Goal: Task Accomplishment & Management: Complete application form

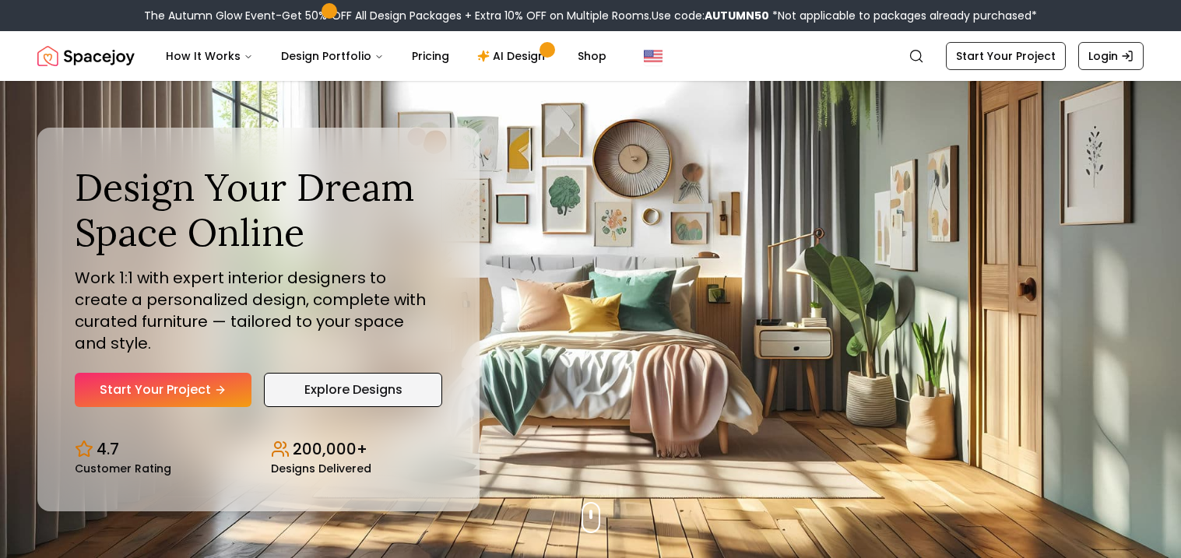
click at [371, 373] on link "Explore Designs" at bounding box center [353, 390] width 178 height 34
click at [497, 62] on link "AI Design" at bounding box center [513, 55] width 97 height 31
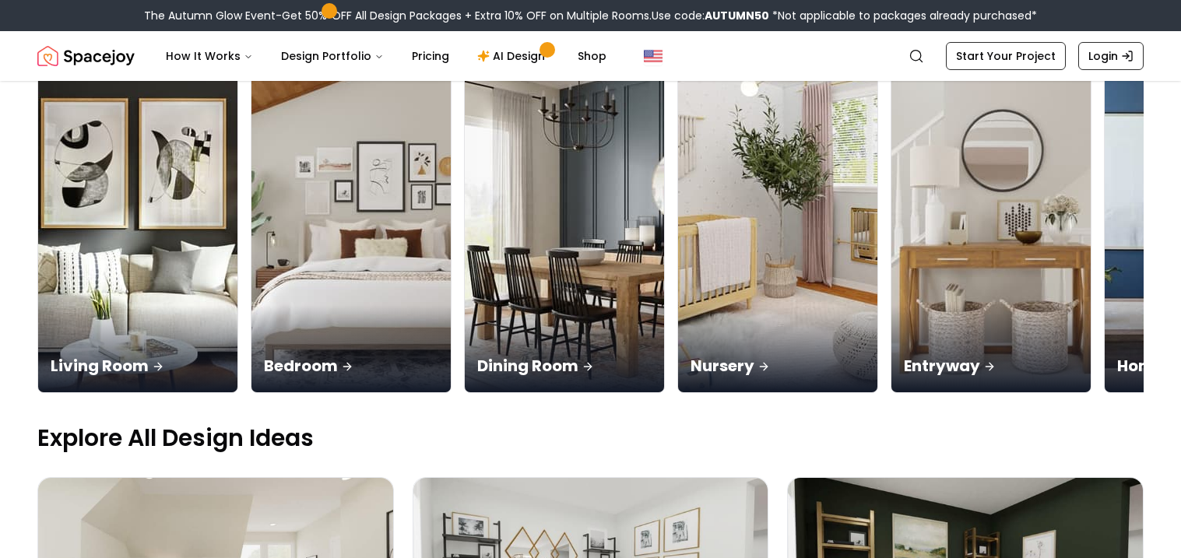
scroll to position [191, 0]
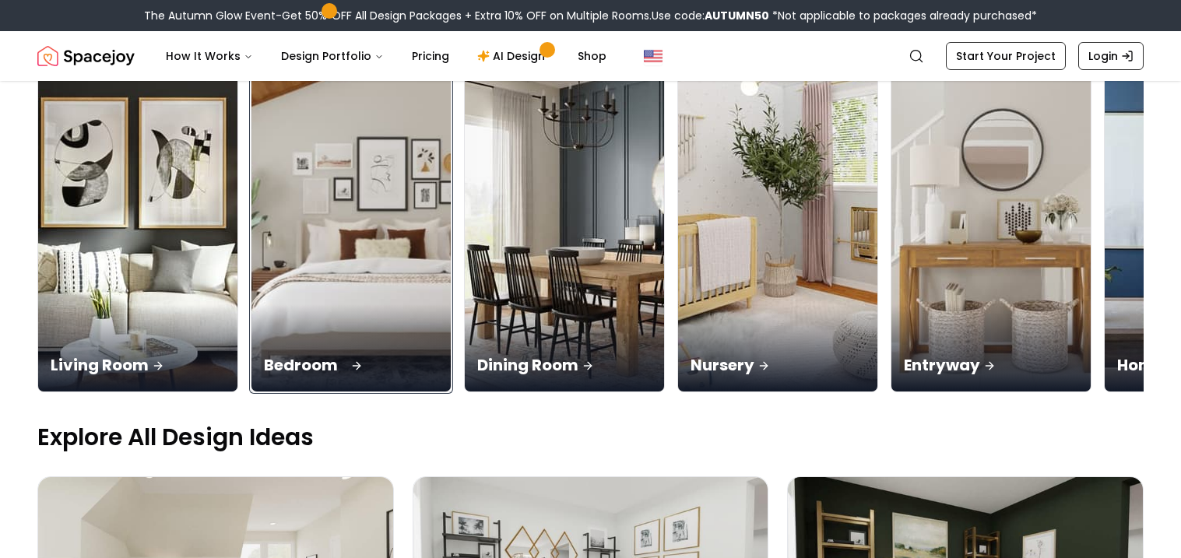
click at [353, 219] on img at bounding box center [351, 216] width 209 height 370
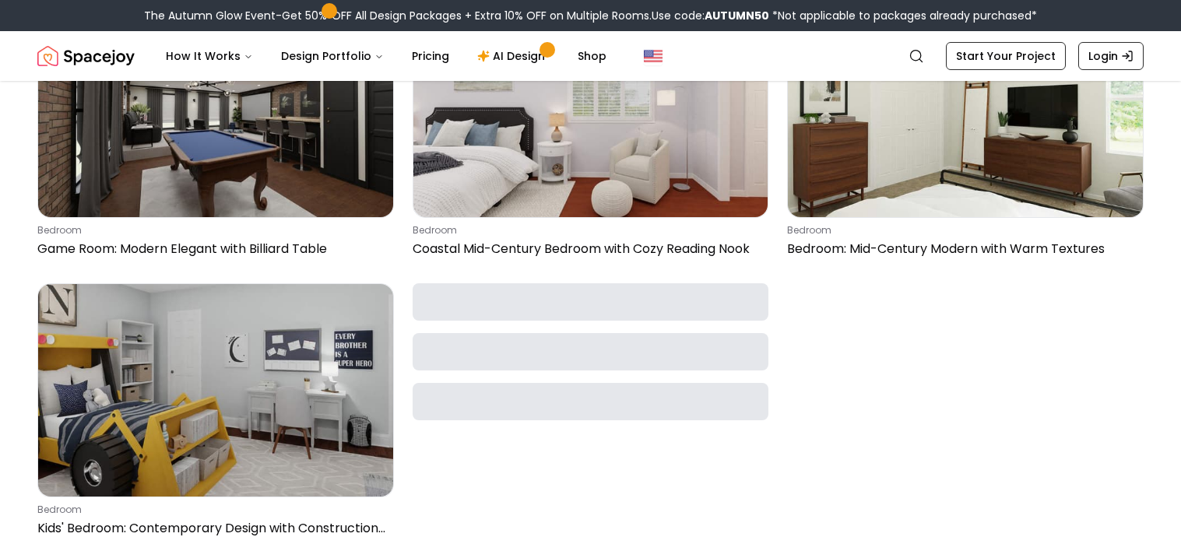
scroll to position [1053, 0]
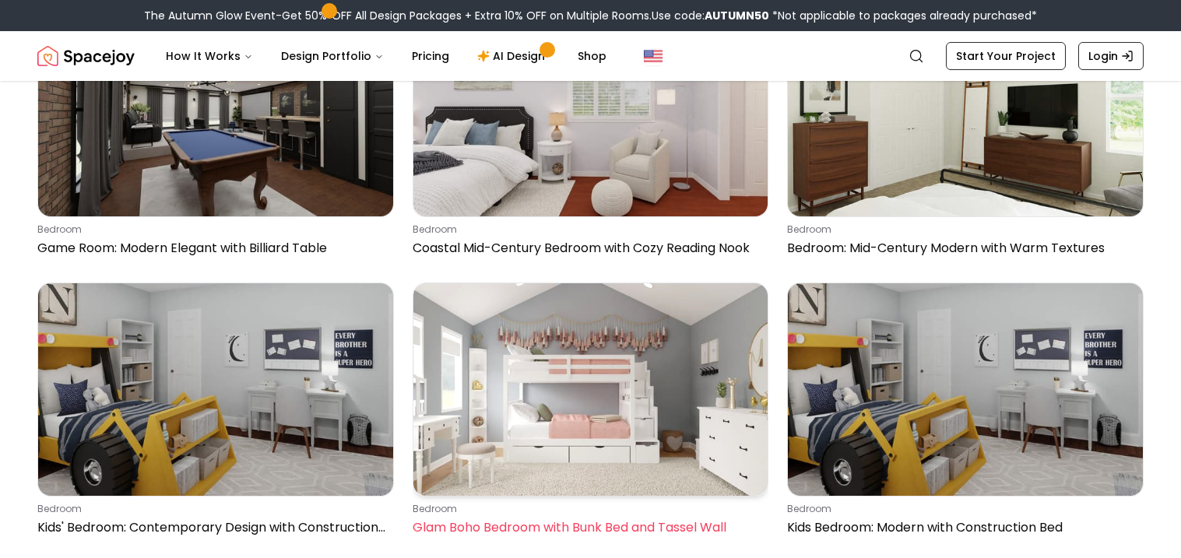
click at [488, 311] on img at bounding box center [590, 389] width 355 height 212
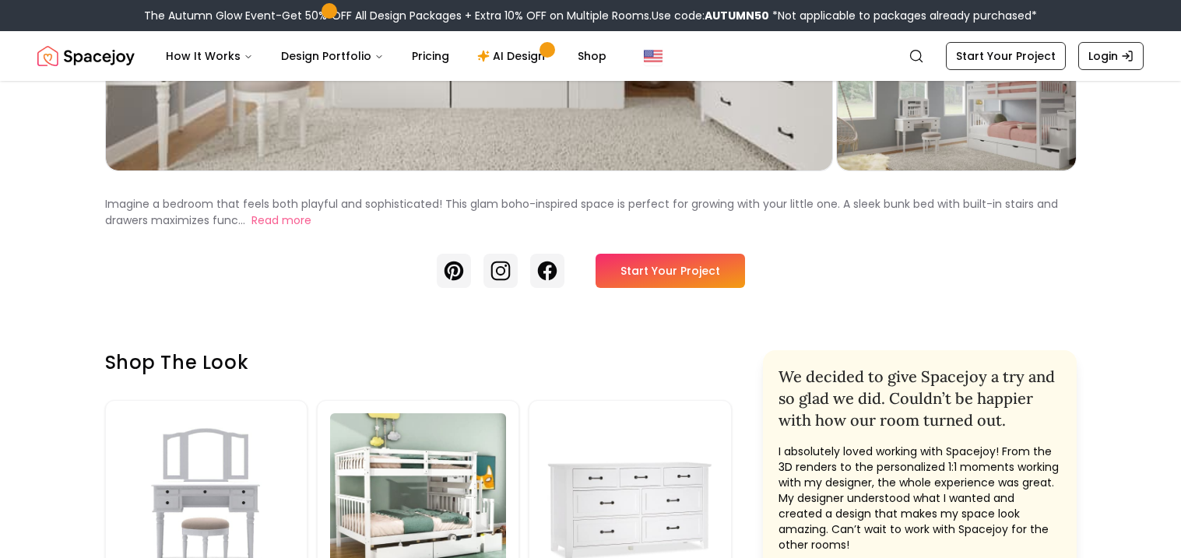
scroll to position [396, 0]
click at [643, 260] on link "Start Your Project" at bounding box center [669, 270] width 149 height 34
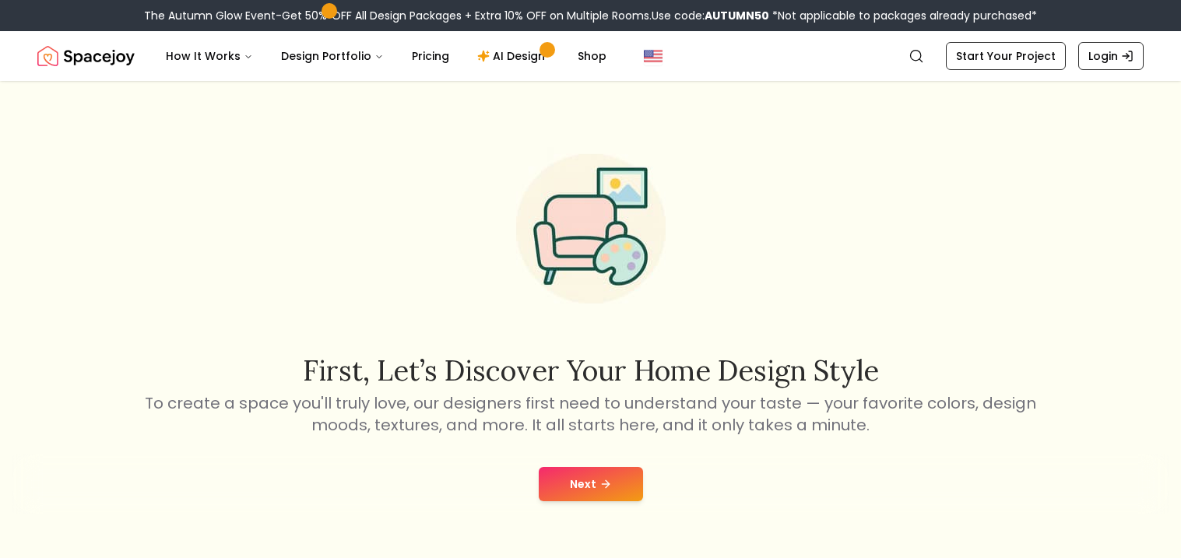
click at [594, 484] on button "Next" at bounding box center [591, 484] width 104 height 34
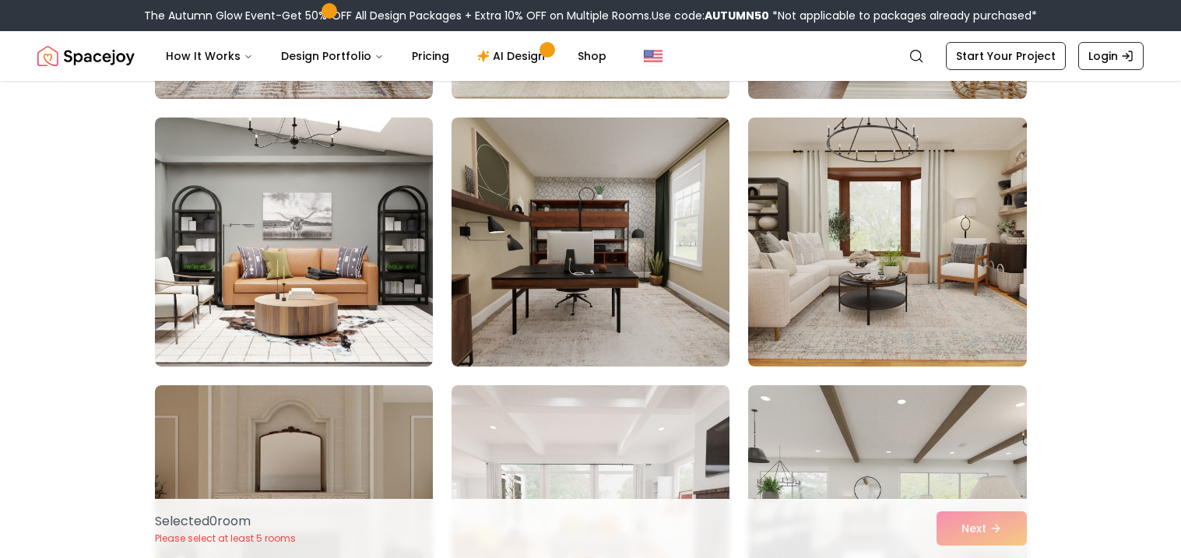
scroll to position [900, 0]
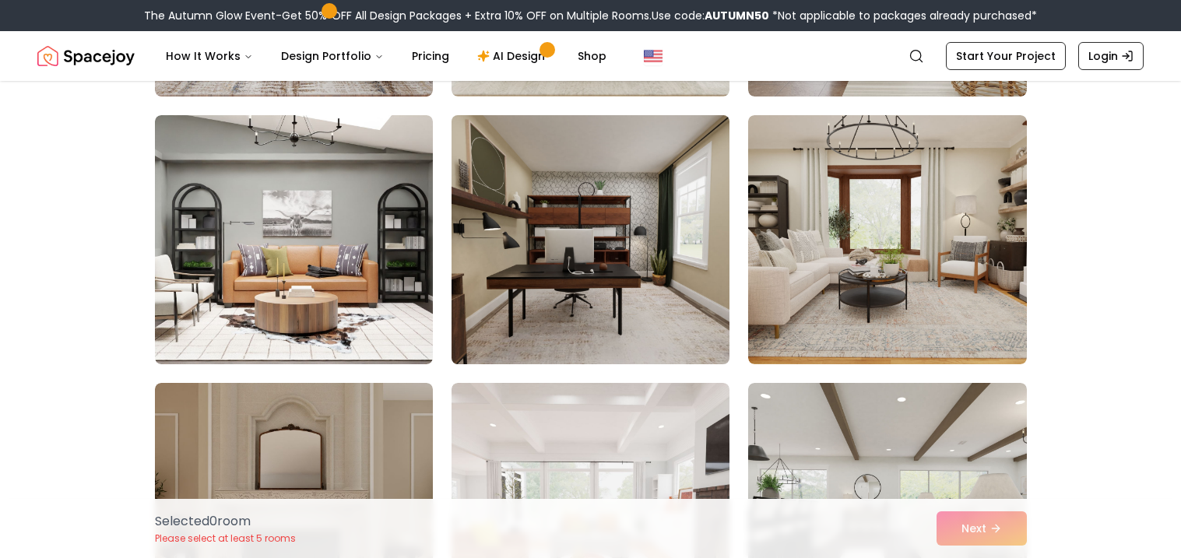
click at [598, 274] on img at bounding box center [590, 239] width 292 height 261
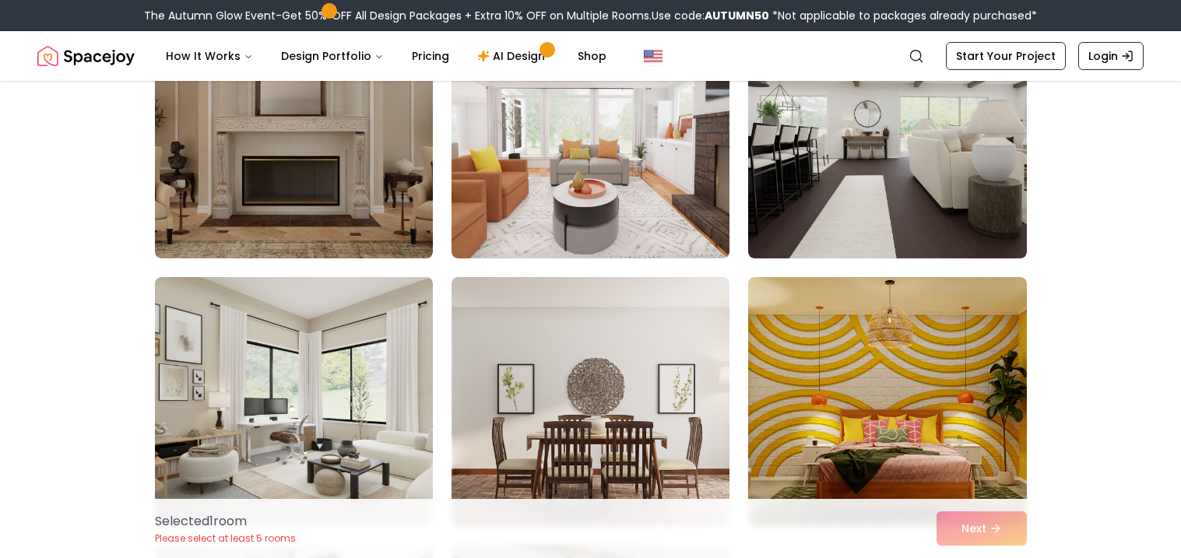
scroll to position [1275, 0]
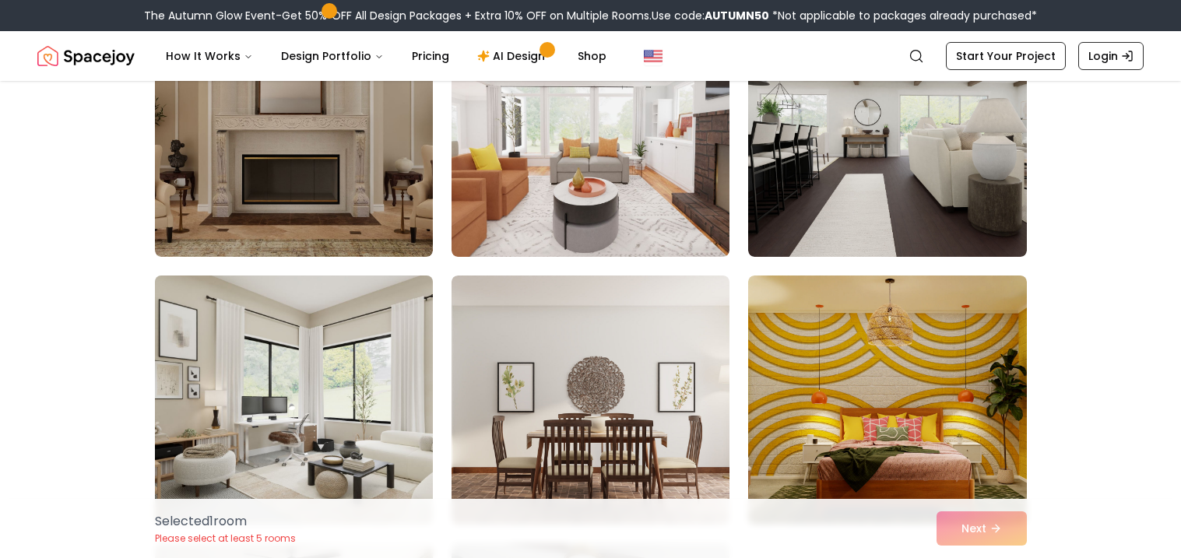
click at [309, 402] on img at bounding box center [294, 399] width 292 height 261
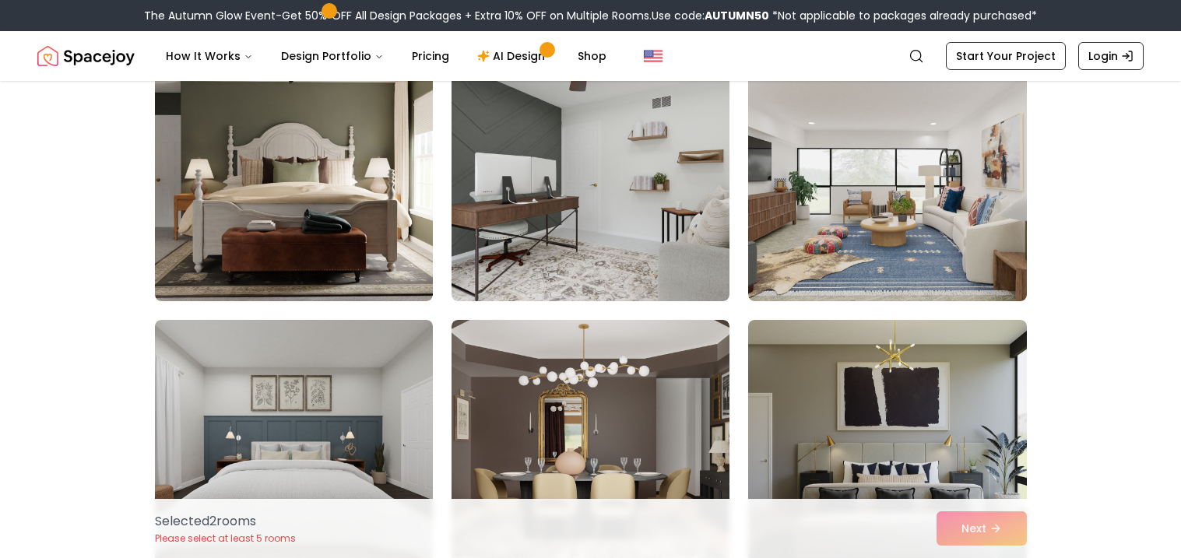
scroll to position [1770, 0]
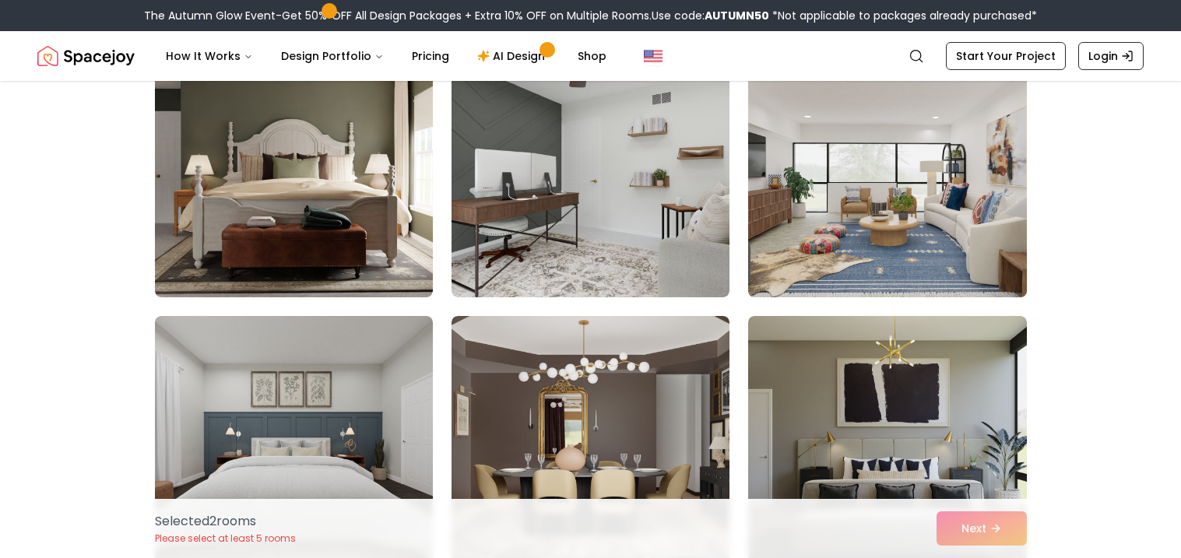
click at [911, 129] on img at bounding box center [887, 172] width 292 height 261
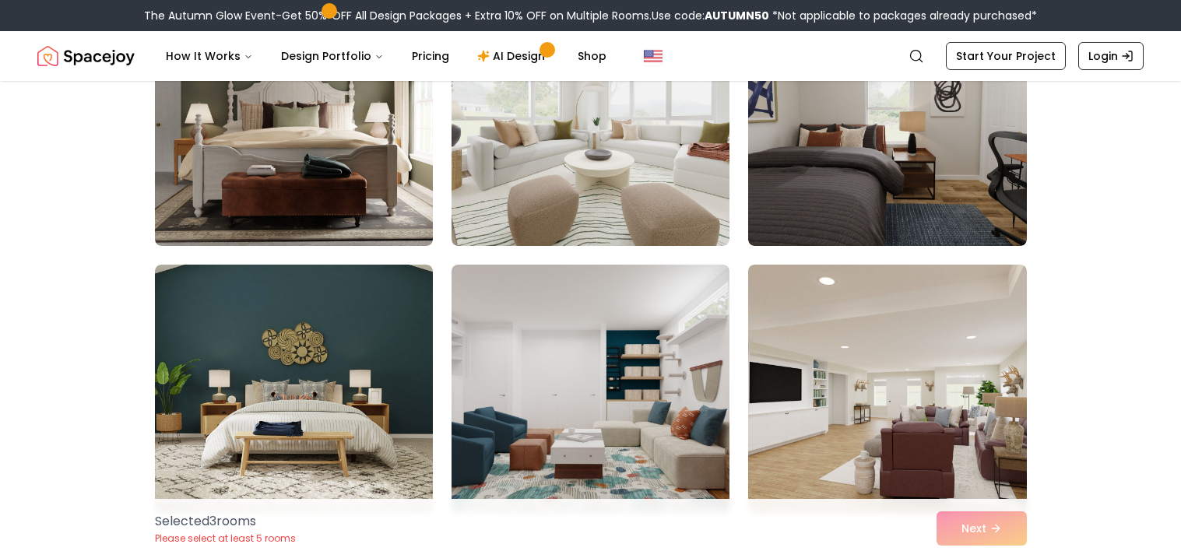
scroll to position [2371, 0]
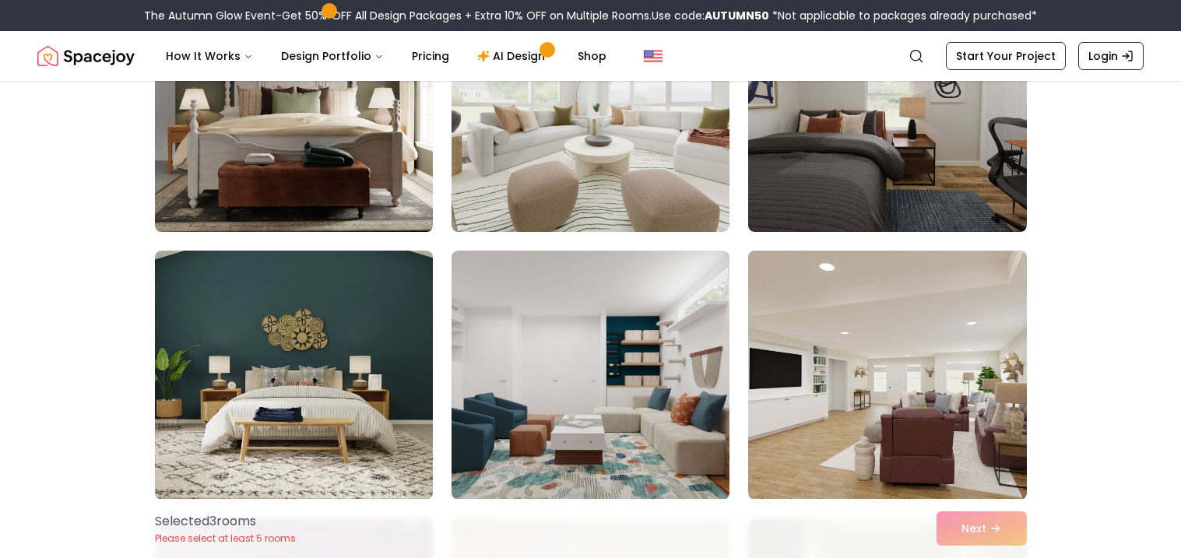
click at [355, 203] on img at bounding box center [294, 107] width 292 height 261
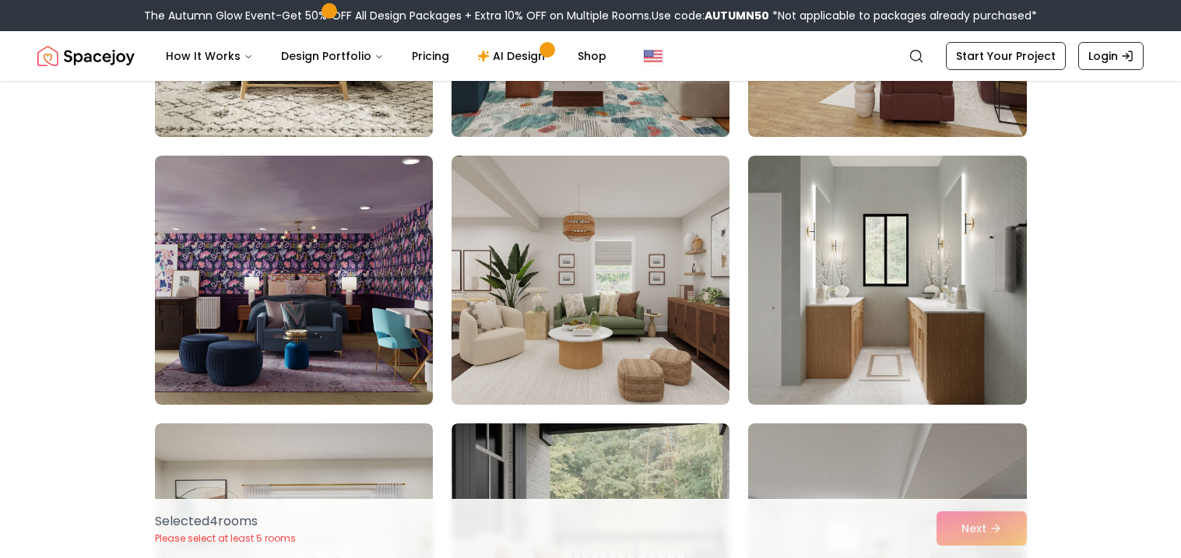
scroll to position [2737, 0]
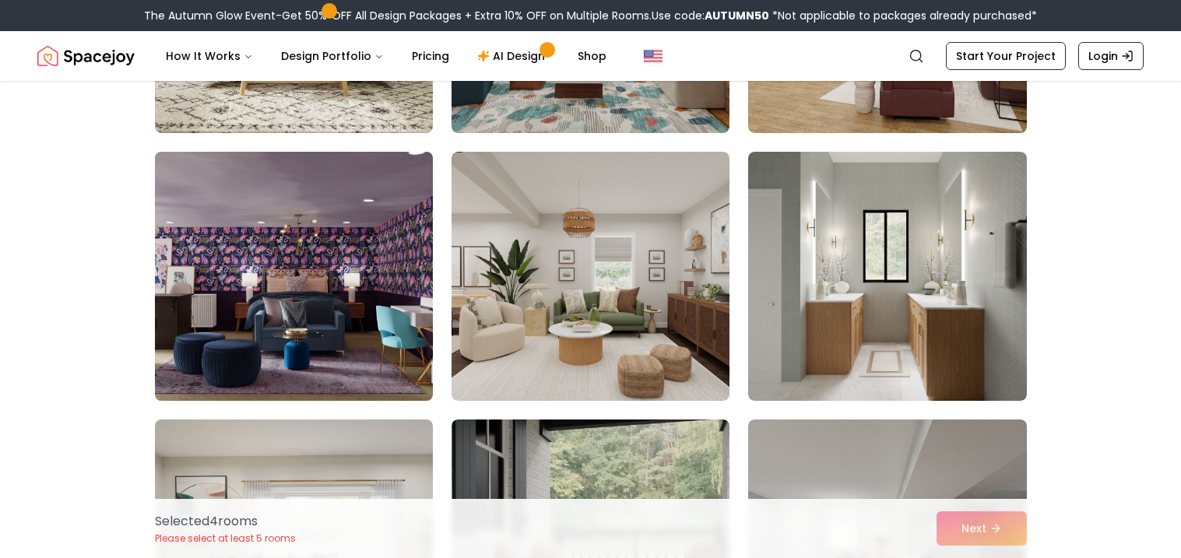
click at [254, 251] on img at bounding box center [294, 276] width 292 height 261
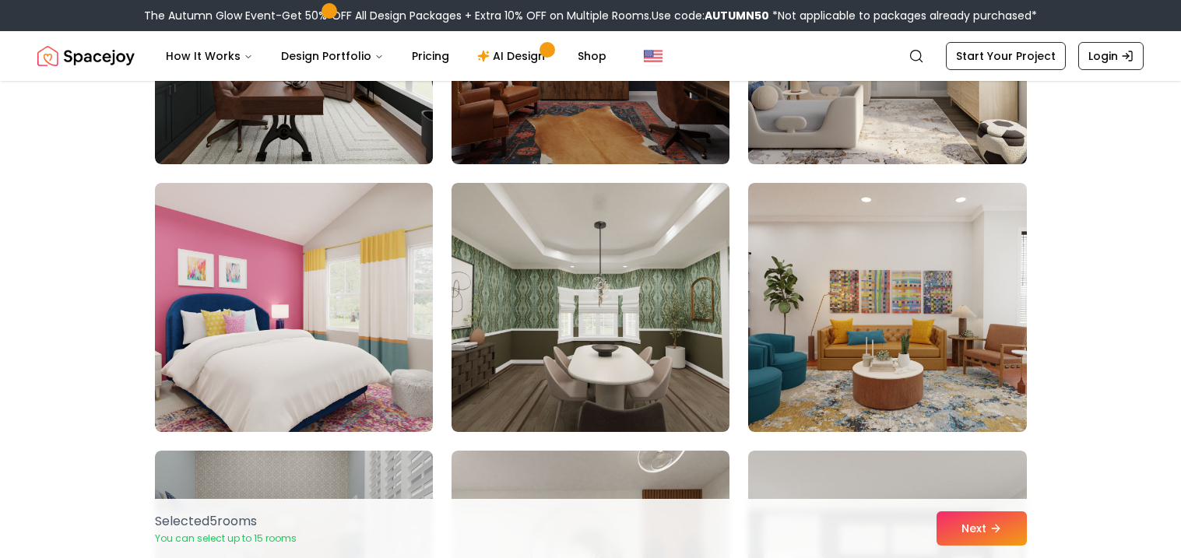
scroll to position [5388, 0]
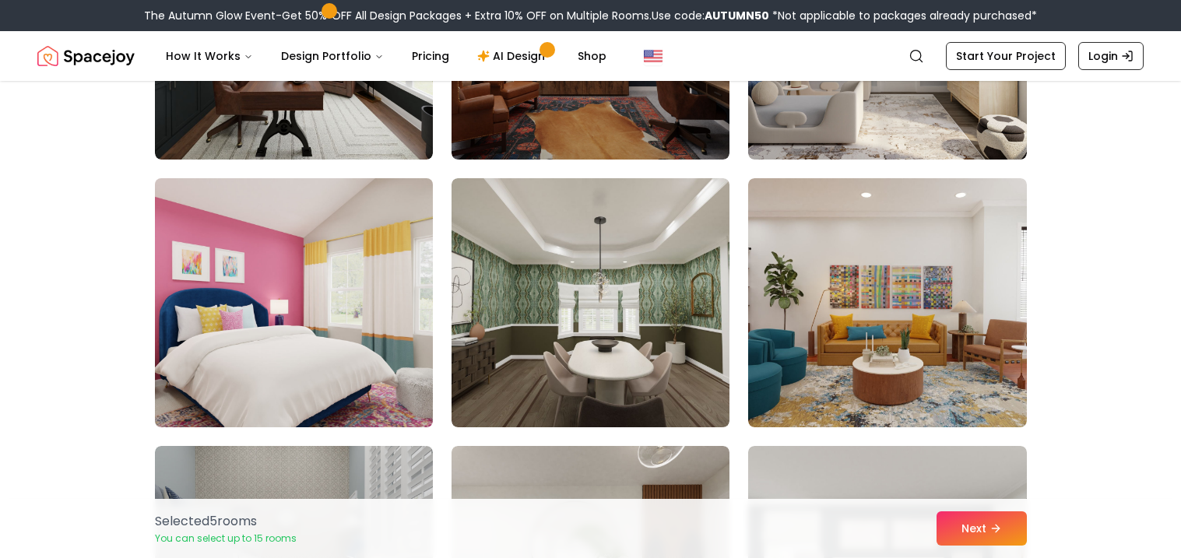
click at [360, 294] on img at bounding box center [294, 302] width 292 height 261
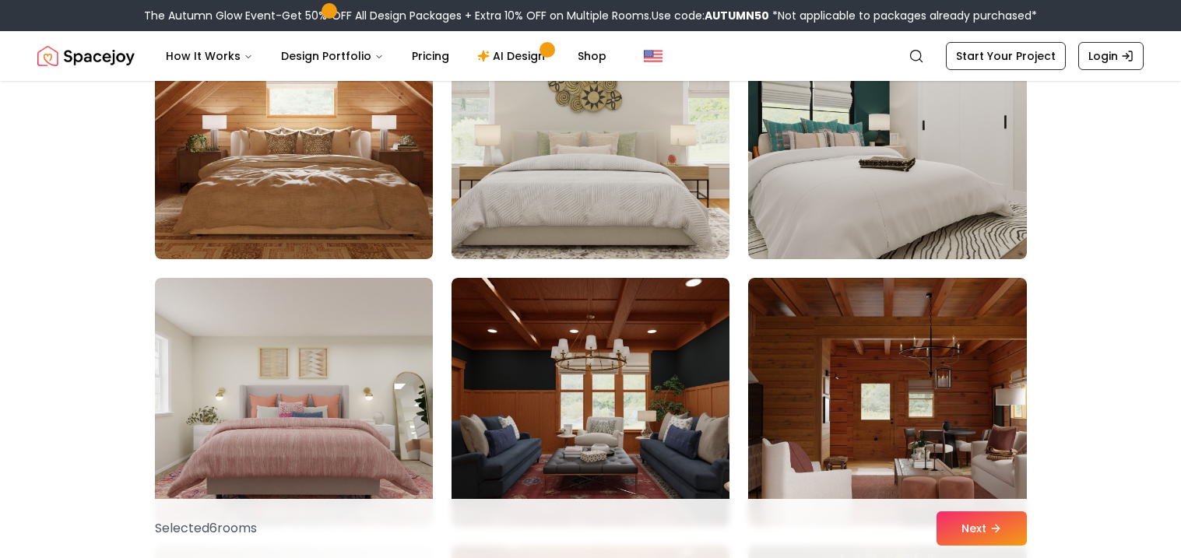
scroll to position [6352, 0]
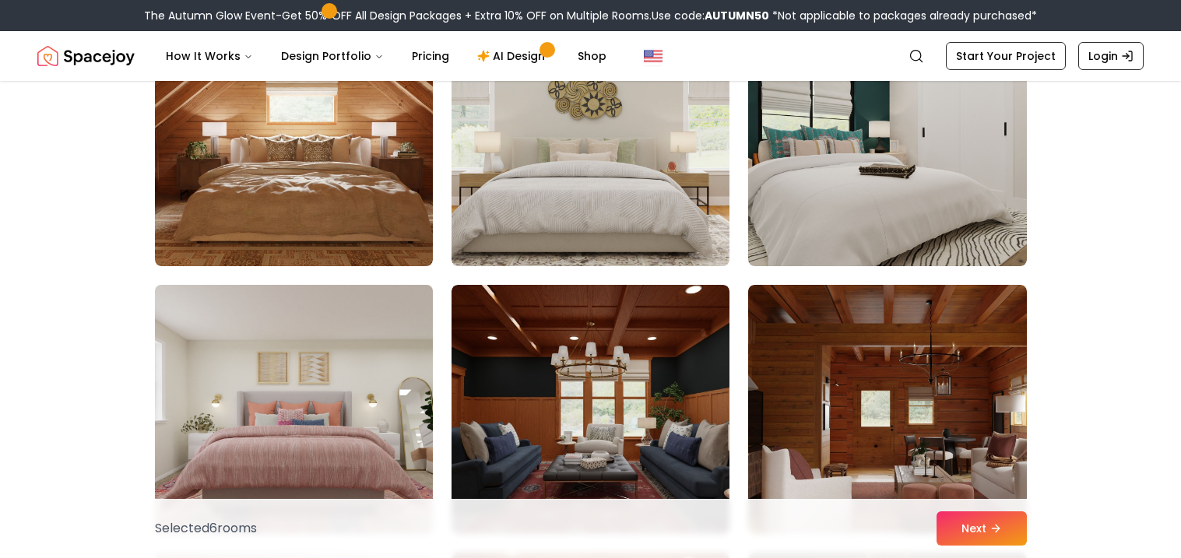
click at [359, 358] on img at bounding box center [294, 409] width 292 height 261
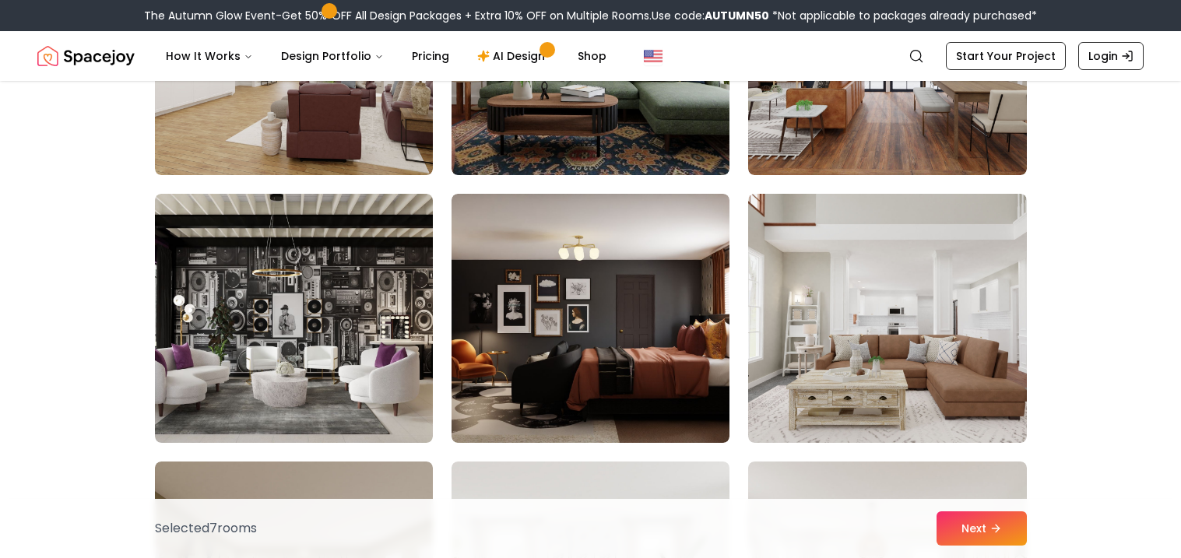
scroll to position [7249, 0]
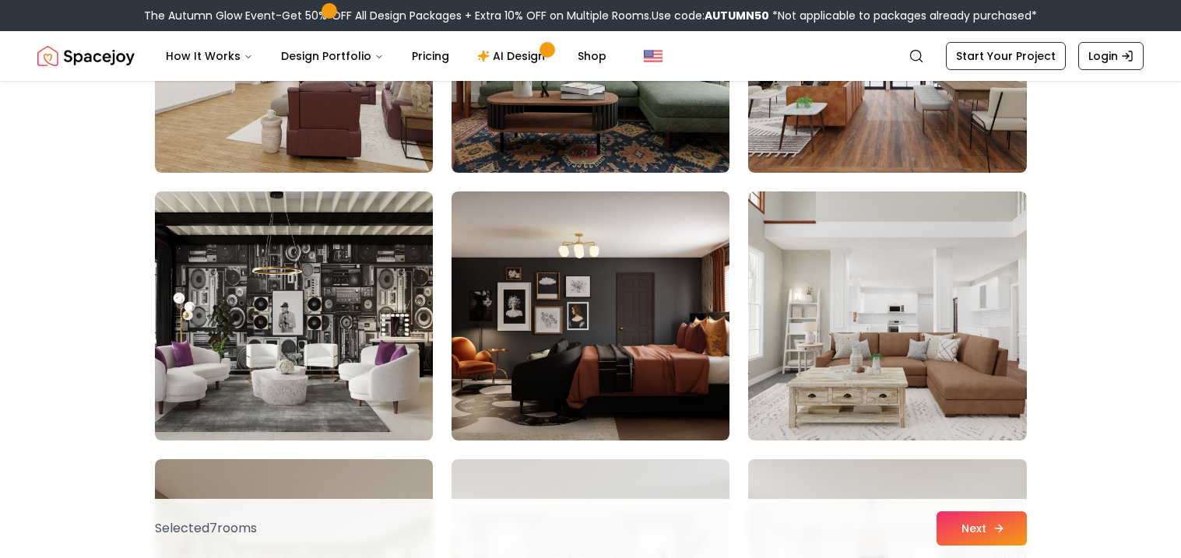
click at [953, 522] on button "Next" at bounding box center [981, 528] width 90 height 34
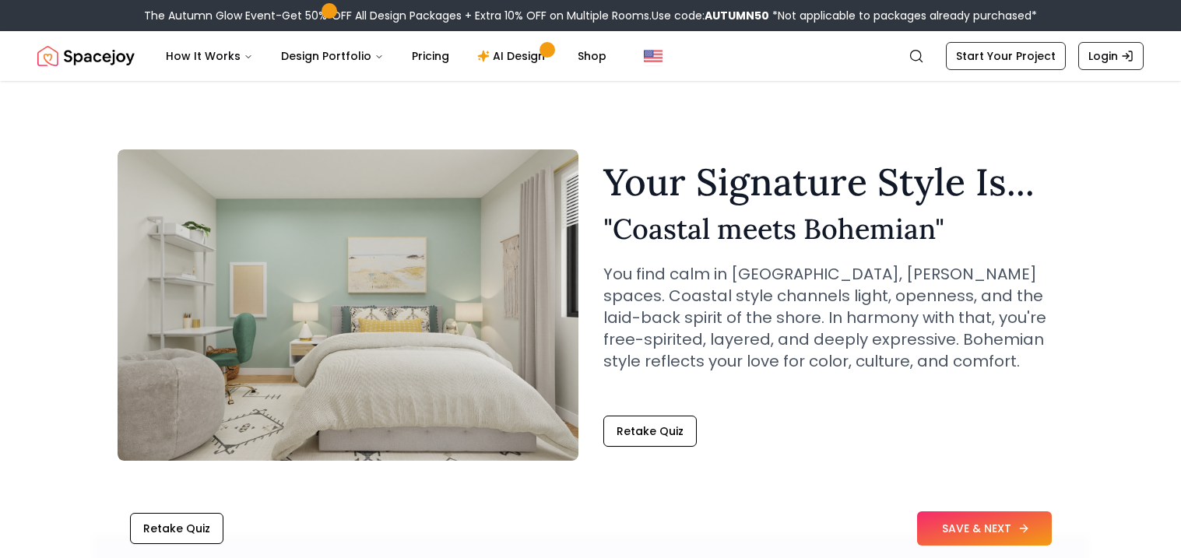
click at [968, 522] on button "SAVE & NEXT" at bounding box center [984, 528] width 135 height 34
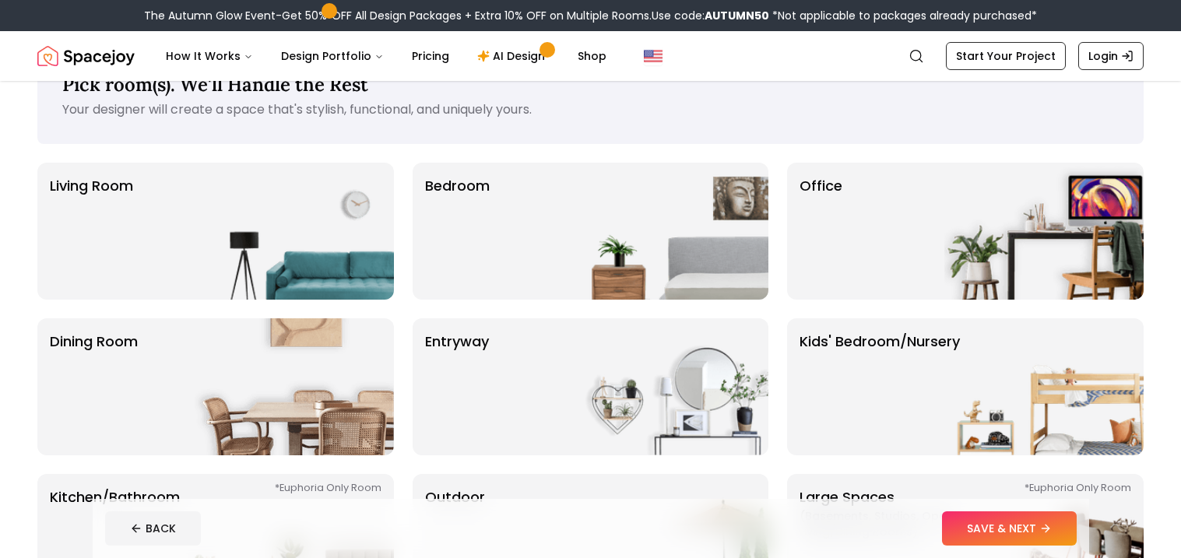
scroll to position [55, 0]
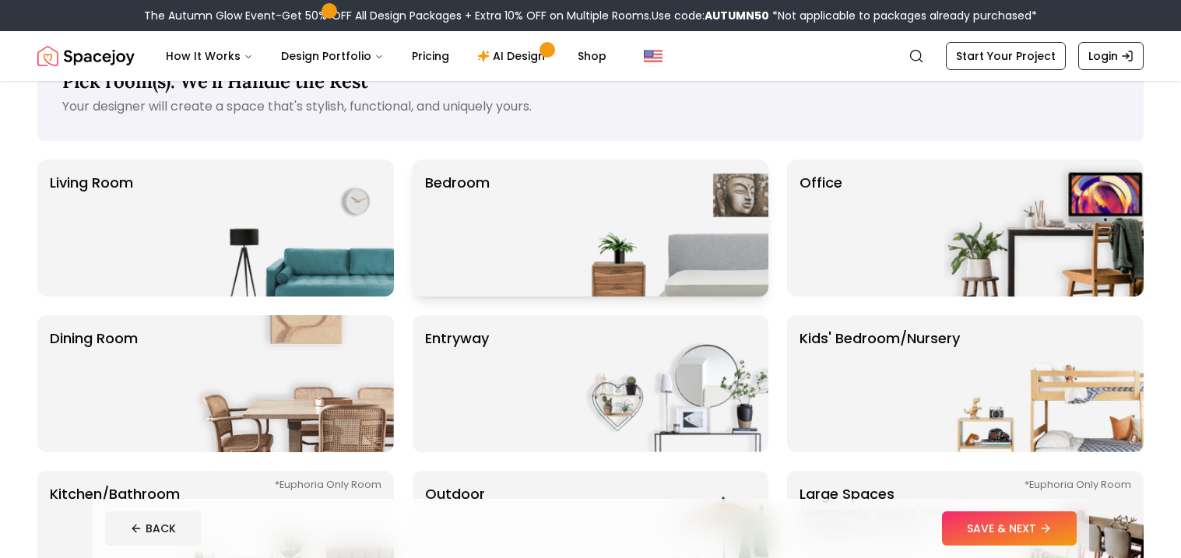
click at [519, 243] on div "Bedroom" at bounding box center [590, 228] width 356 height 137
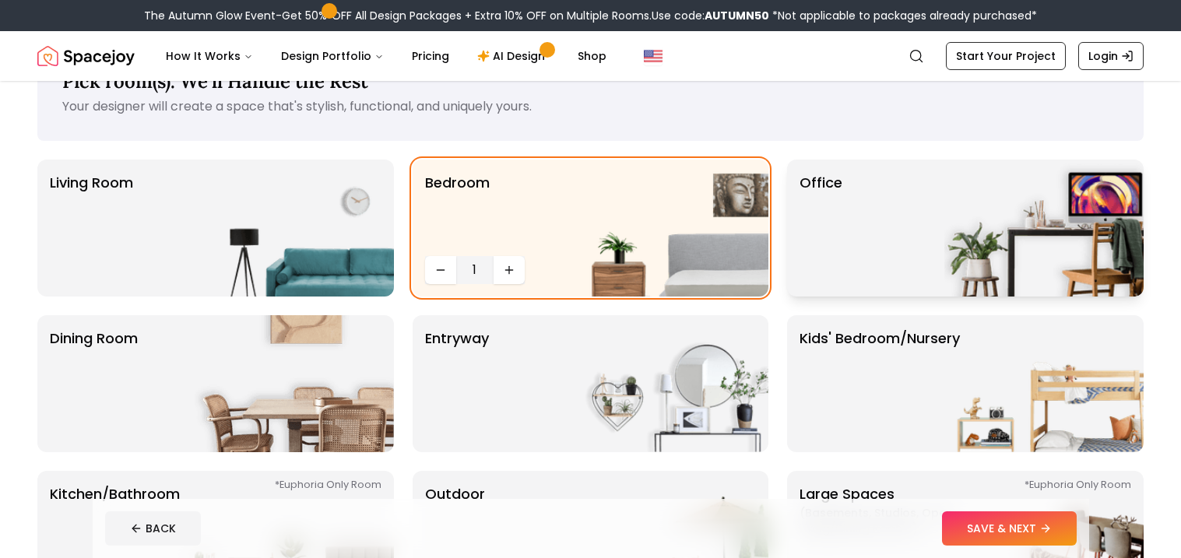
click at [791, 233] on div "Office" at bounding box center [965, 228] width 356 height 137
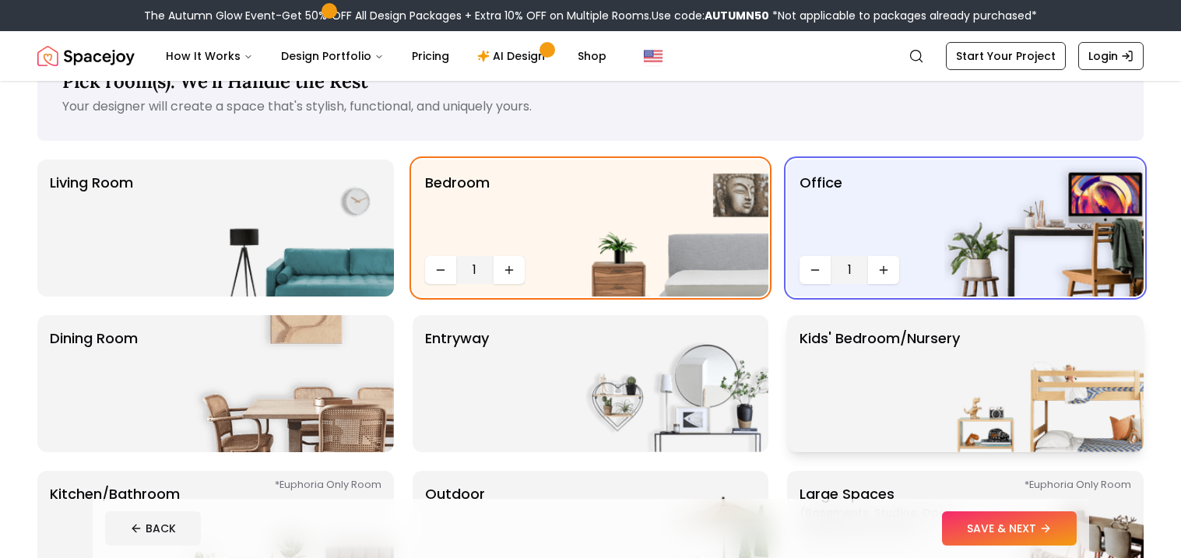
click at [855, 349] on p "Kids' Bedroom/Nursery" at bounding box center [879, 384] width 160 height 112
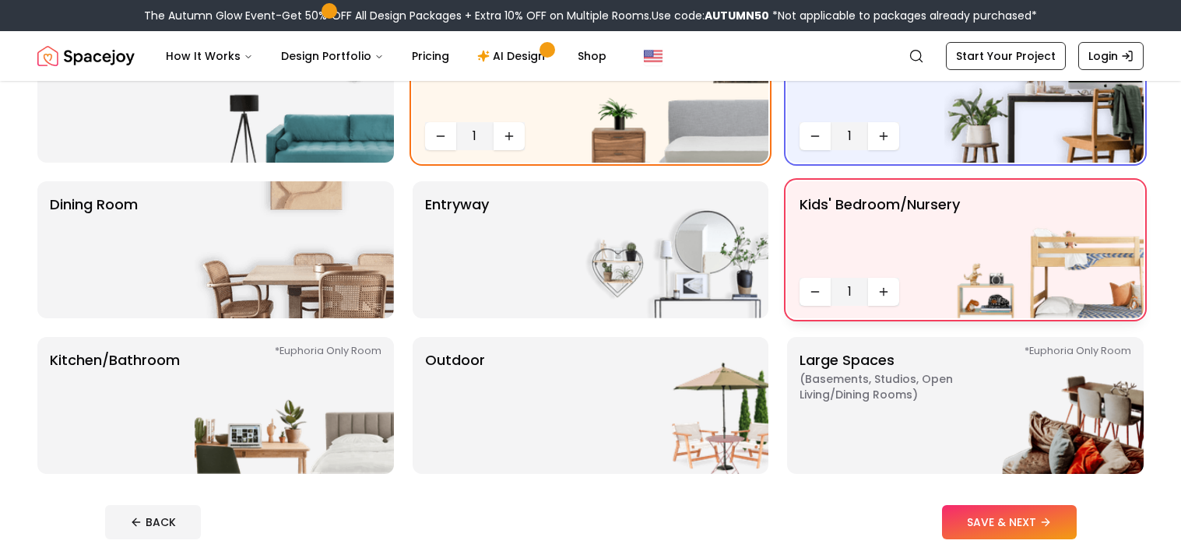
scroll to position [190, 0]
click at [336, 376] on img at bounding box center [294, 404] width 199 height 137
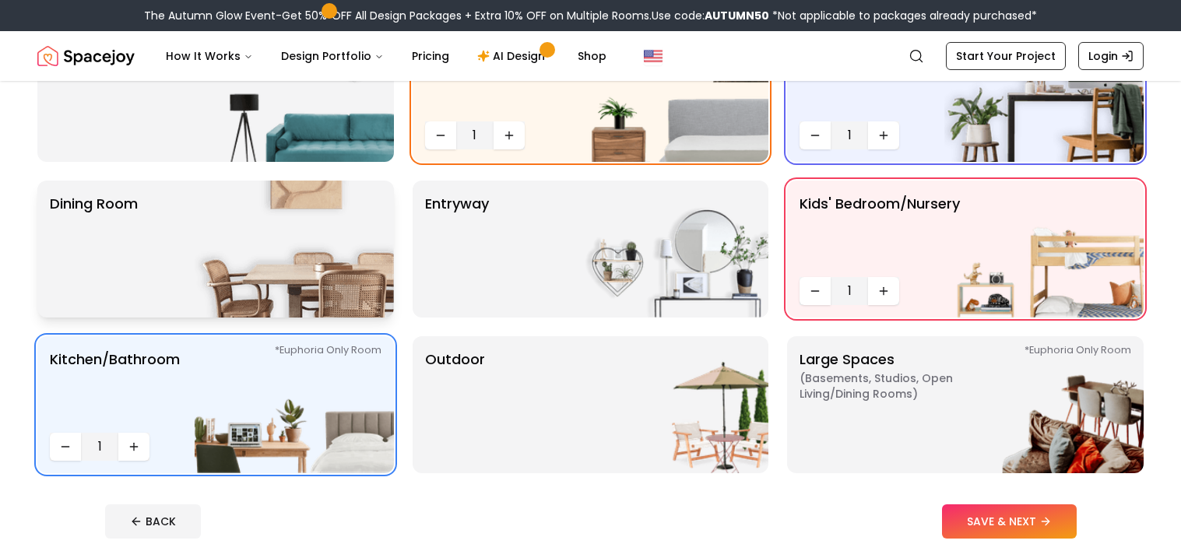
click at [335, 268] on img at bounding box center [294, 249] width 199 height 137
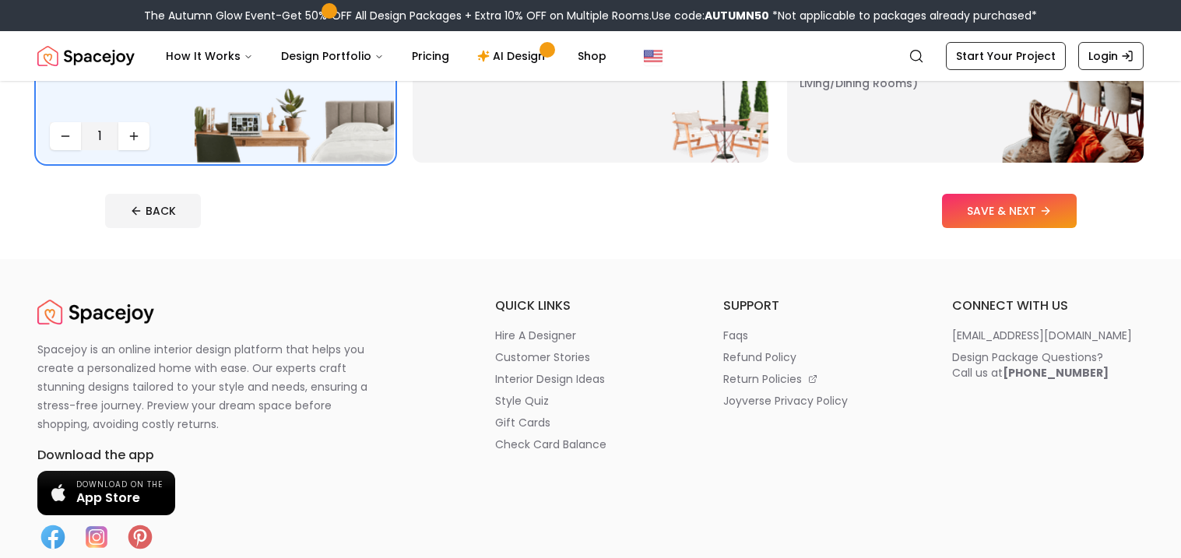
scroll to position [503, 0]
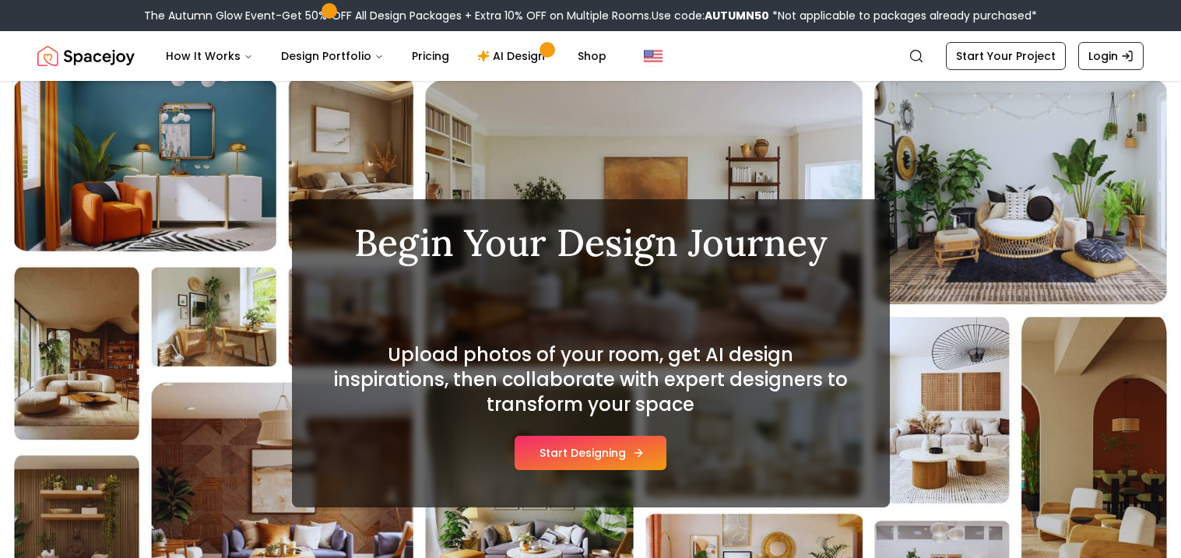
click at [611, 463] on button "Start Designing" at bounding box center [590, 453] width 152 height 34
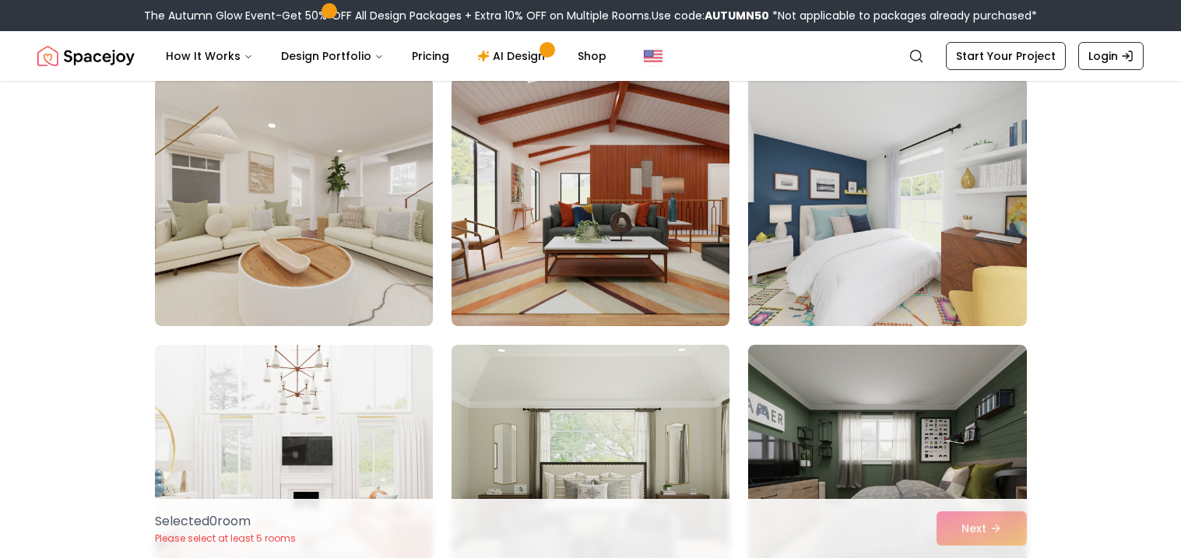
scroll to position [403, 0]
